Goal: Entertainment & Leisure: Consume media (video, audio)

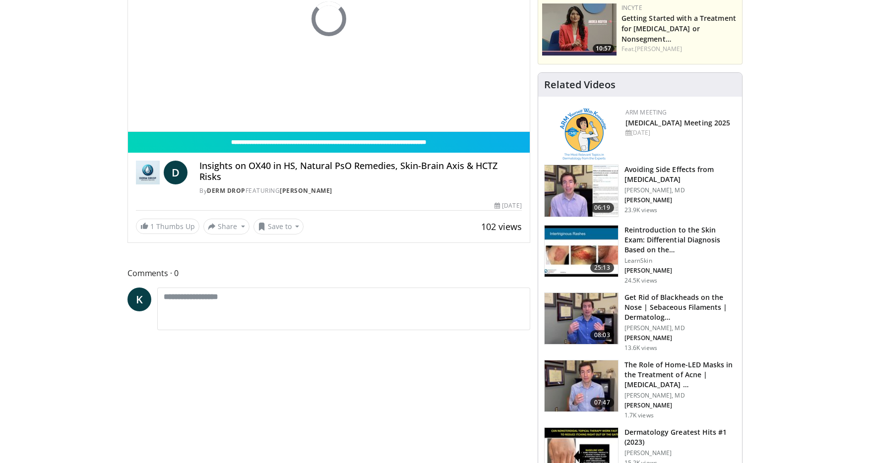
scroll to position [173, 0]
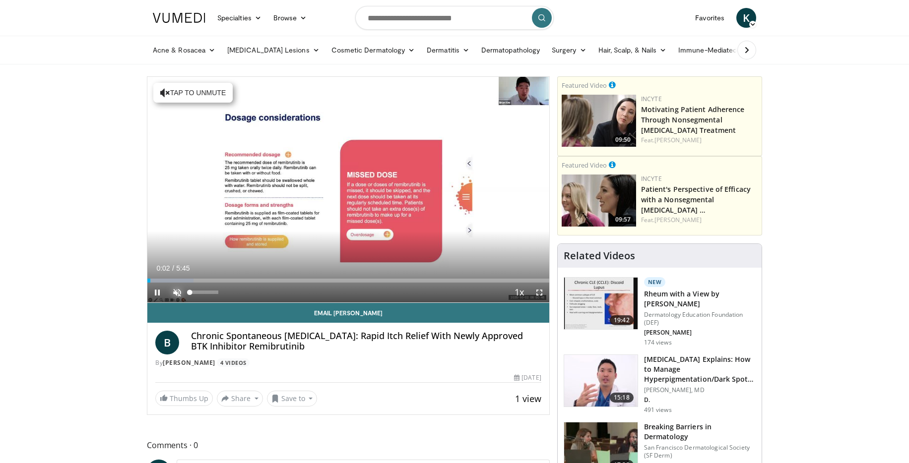
click at [177, 290] on span "Video Player" at bounding box center [177, 293] width 20 height 20
